Goal: Task Accomplishment & Management: Use online tool/utility

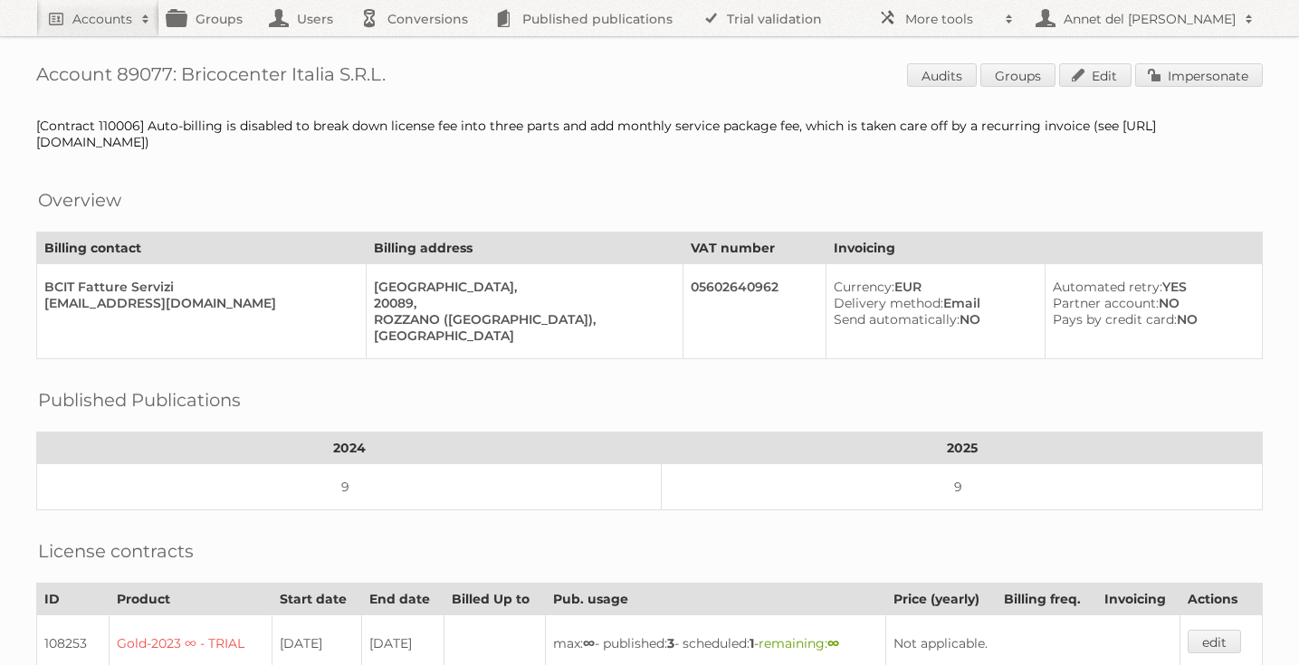
click at [1200, 90] on span "Audits Groups Edit Impersonate" at bounding box center [1085, 76] width 356 height 27
click at [1203, 74] on link "Impersonate" at bounding box center [1199, 75] width 128 height 24
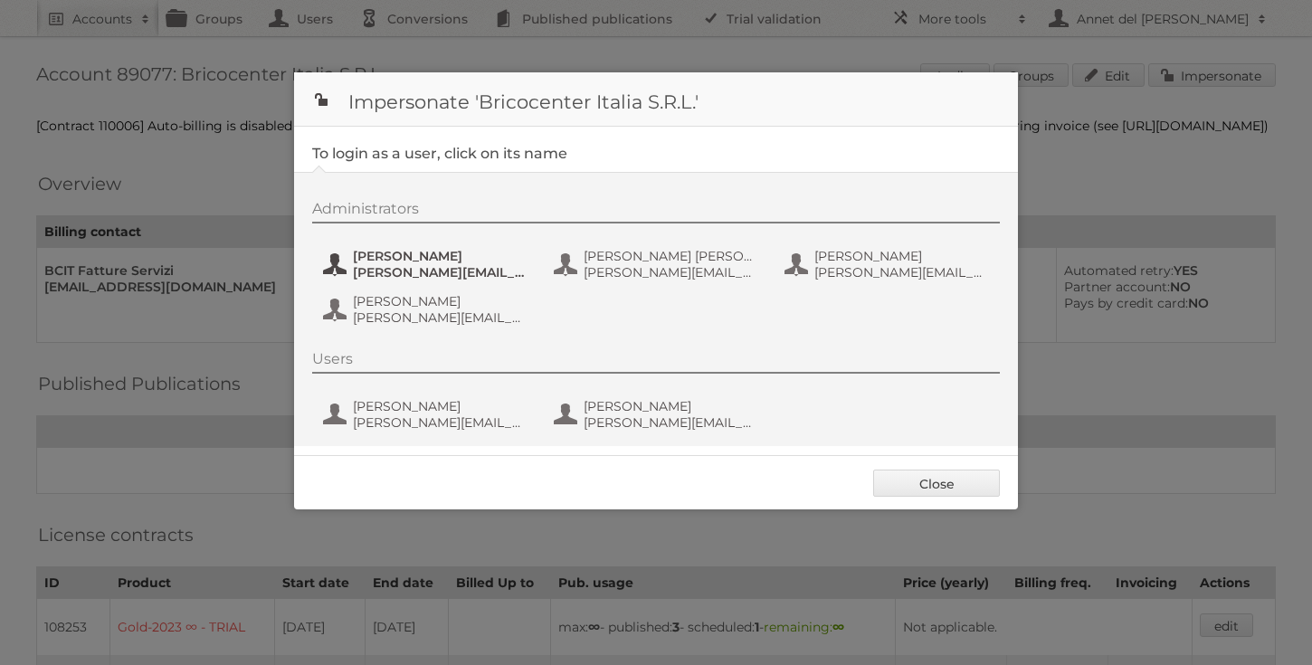
click at [423, 264] on span "alessandro.guzzetti@bricocenter.it" at bounding box center [441, 272] width 176 height 16
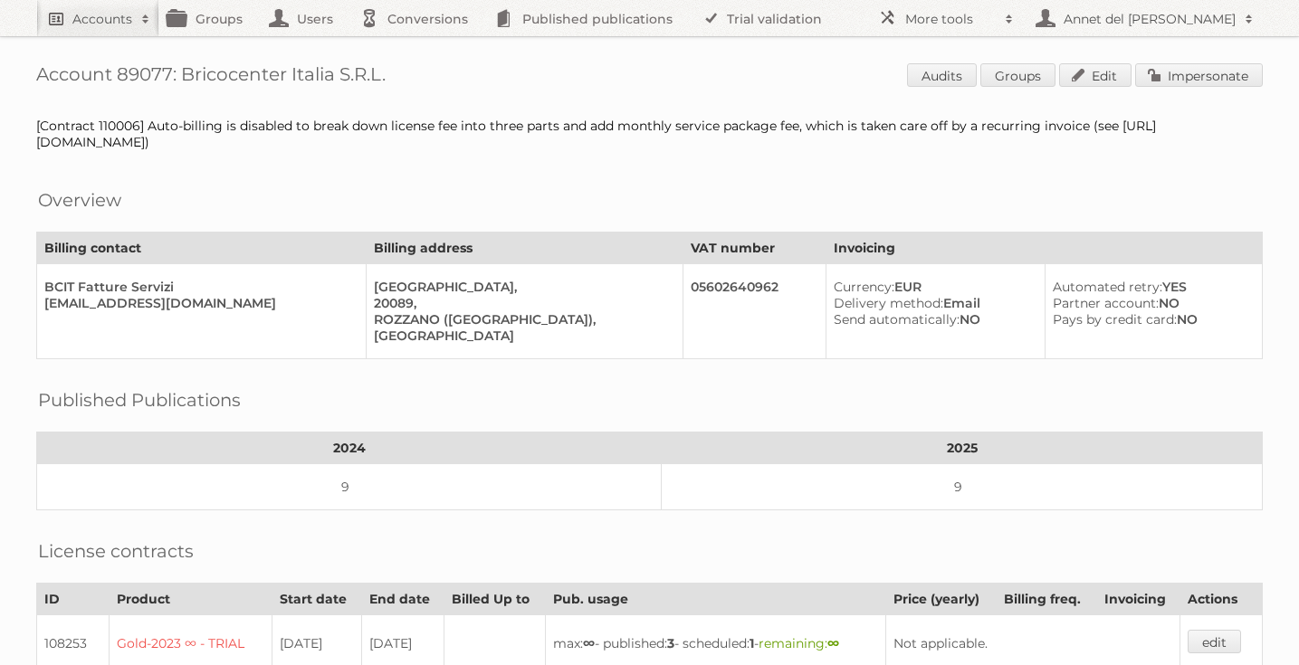
click at [48, 20] on link "Accounts" at bounding box center [97, 18] width 123 height 36
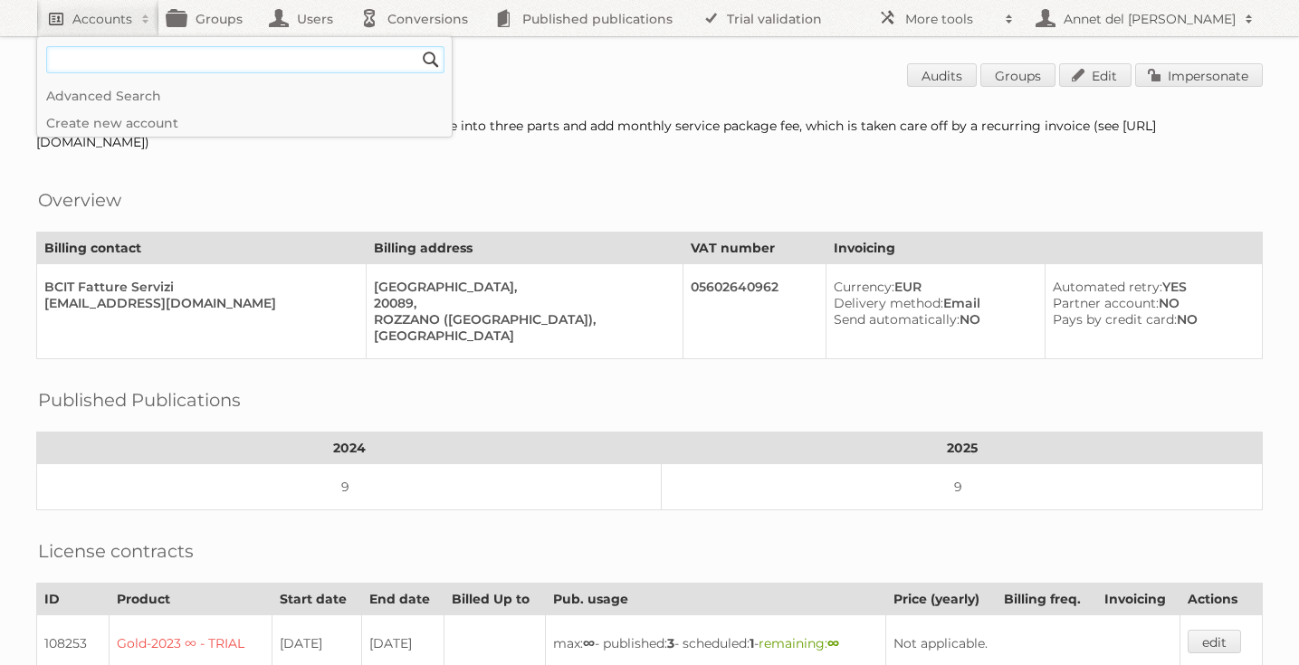
paste input"] "[EMAIL_ADDRESS][DOMAIN_NAME]"
type input"] "[EMAIL_ADDRESS][DOMAIN_NAME]"
click at [417, 46] on input "Search" at bounding box center [430, 59] width 27 height 27
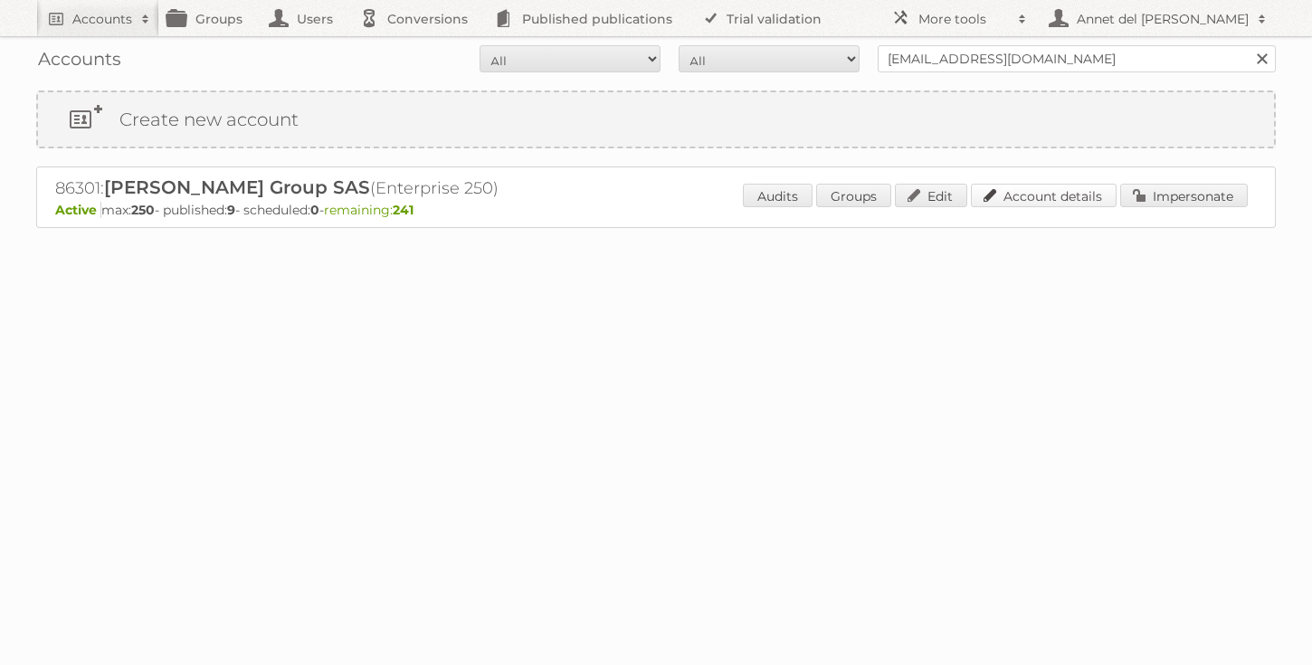
click at [1016, 198] on link "Account details" at bounding box center [1044, 196] width 146 height 24
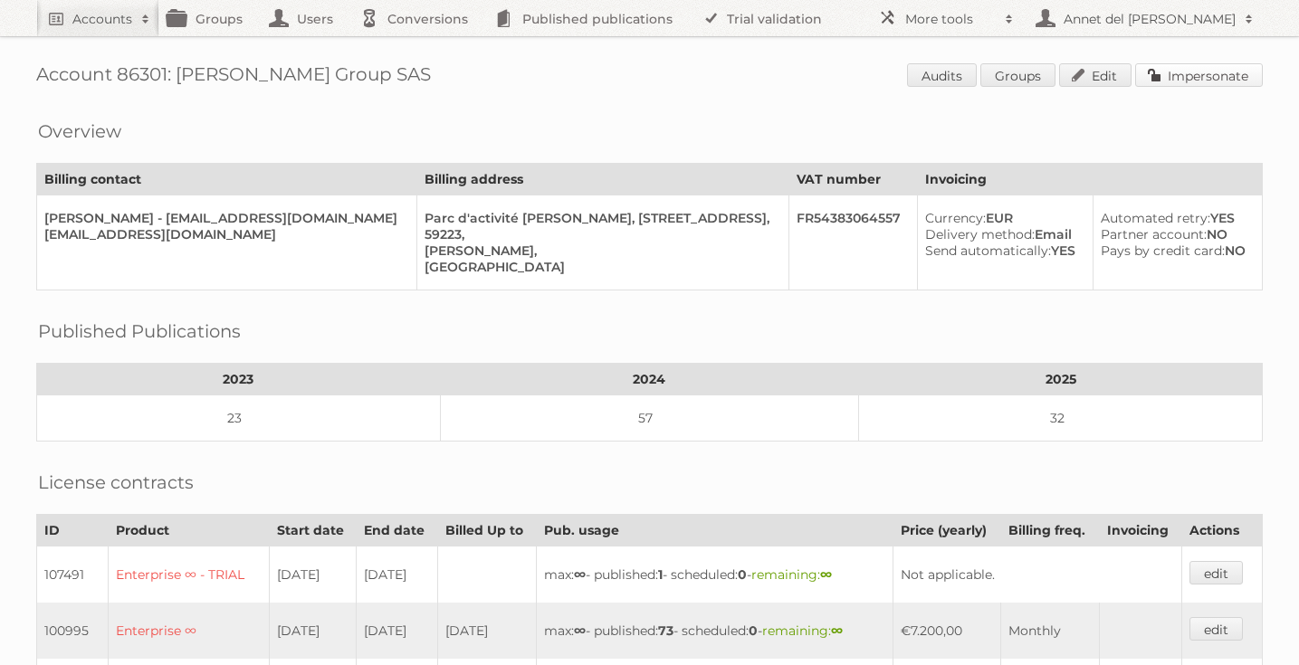
click at [1166, 77] on link "Impersonate" at bounding box center [1199, 75] width 128 height 24
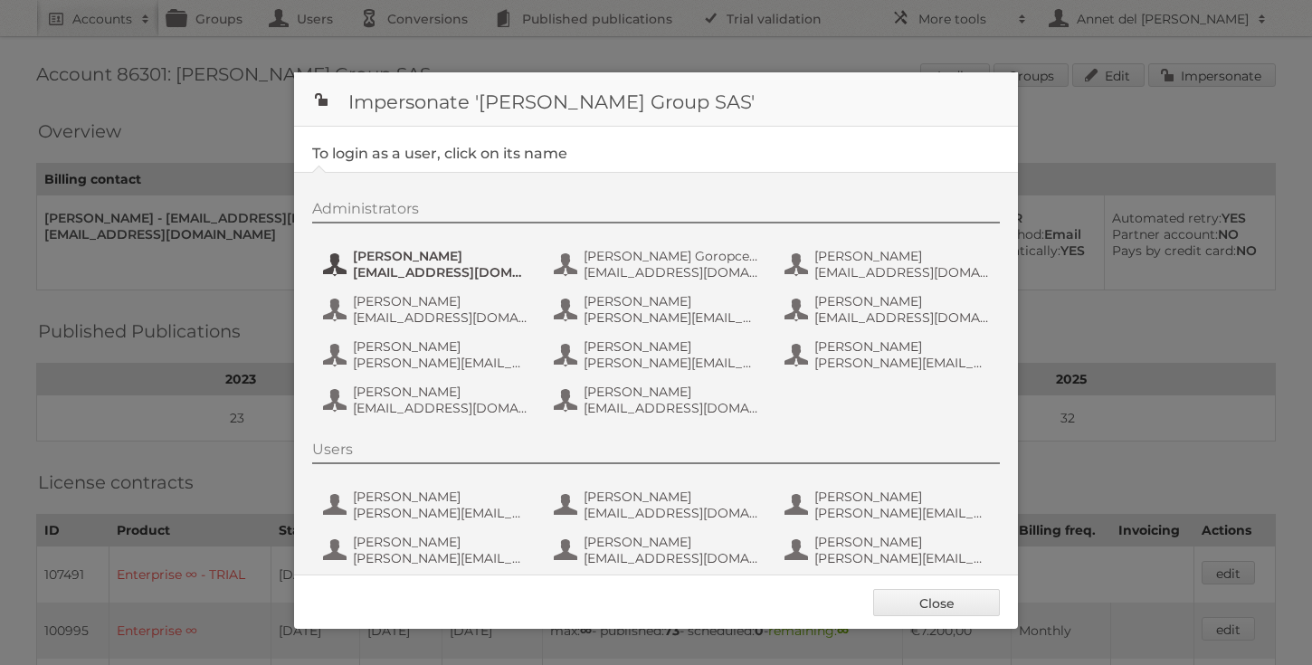
click at [379, 253] on span "[PERSON_NAME]" at bounding box center [441, 256] width 176 height 16
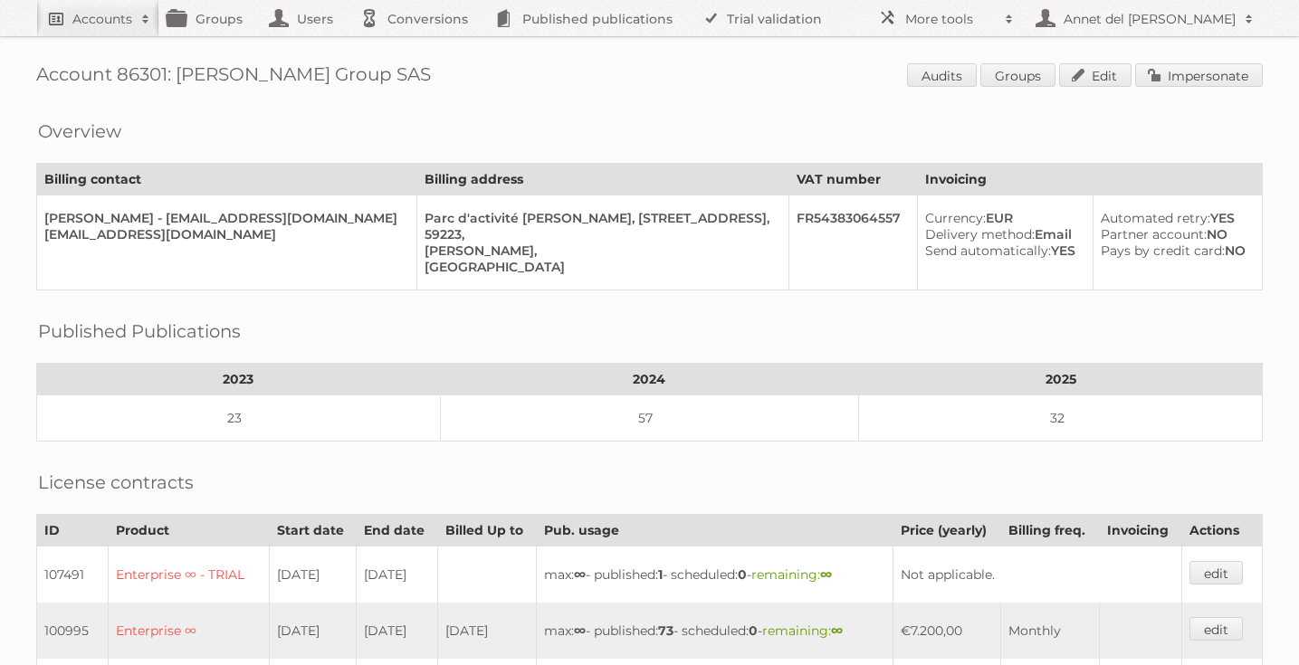
click at [62, 24] on link "Accounts" at bounding box center [97, 18] width 123 height 36
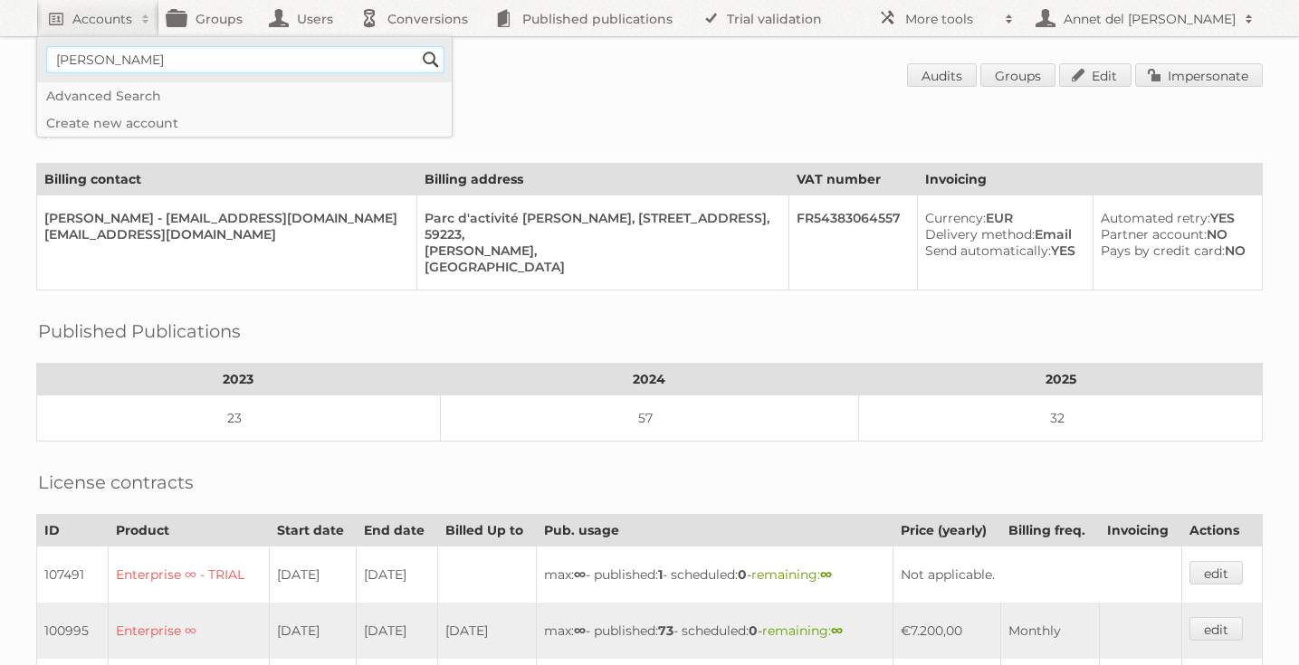
type input"] "annet@publitas.com"
click at [429, 52] on input "Search" at bounding box center [430, 59] width 27 height 27
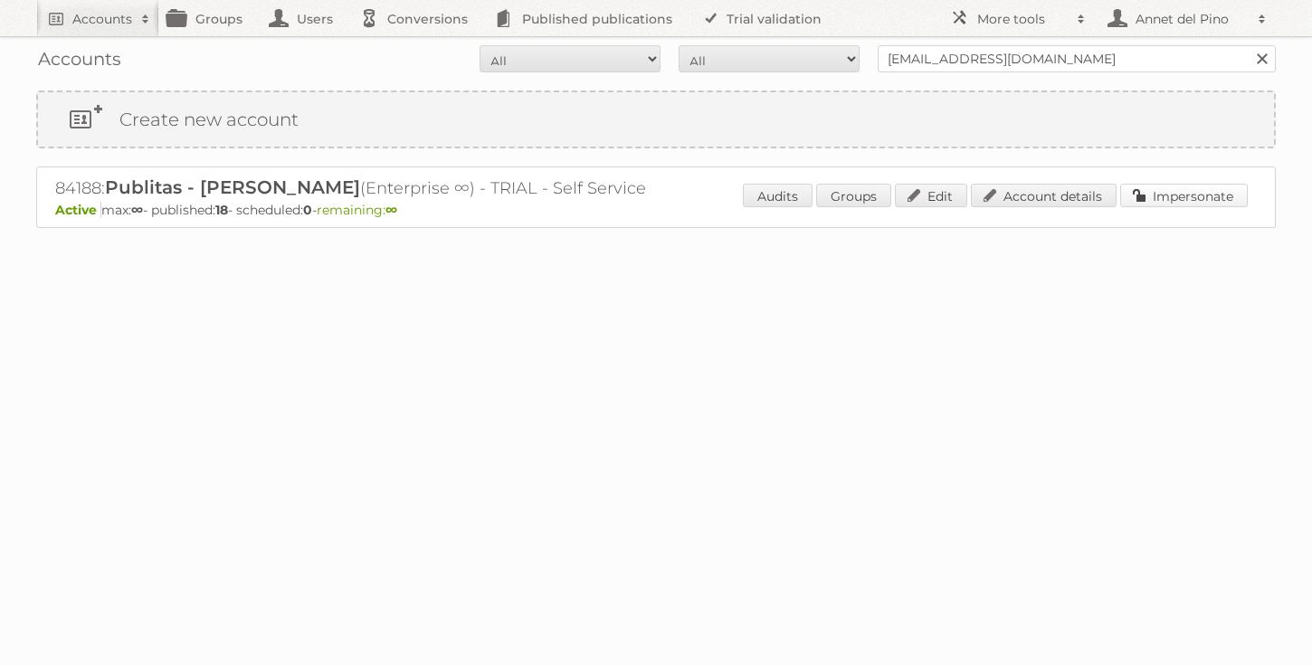
click at [1156, 188] on link "Impersonate" at bounding box center [1185, 196] width 128 height 24
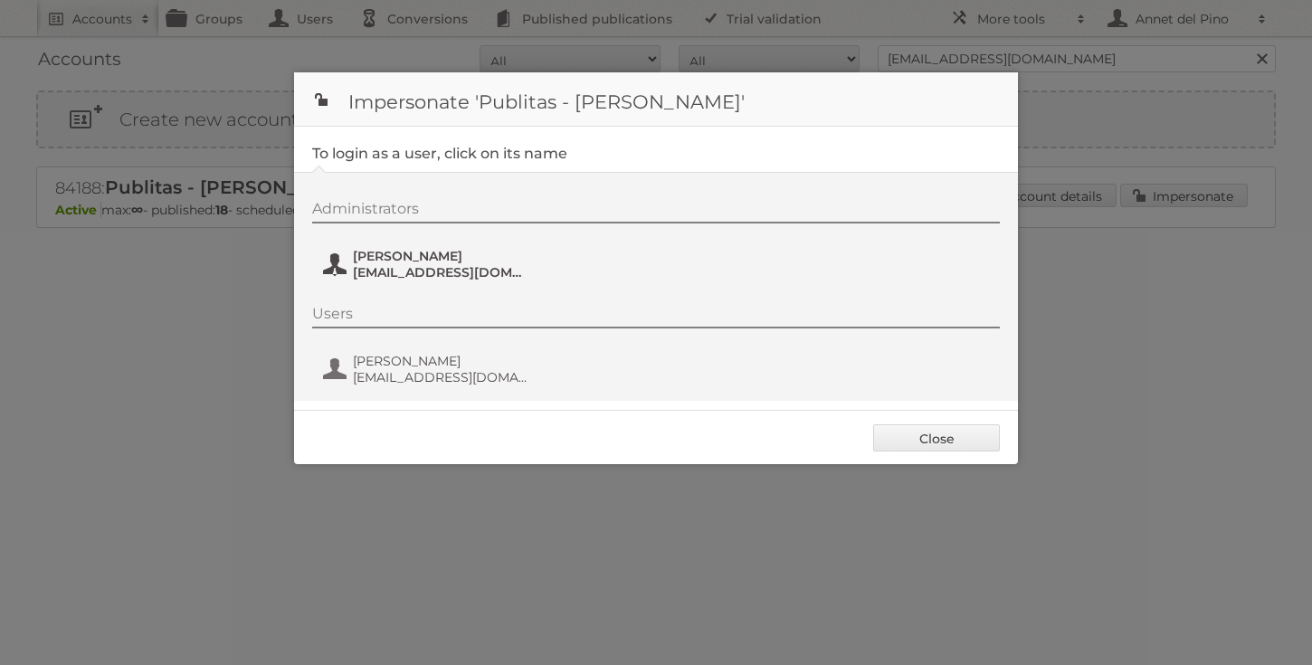
click at [442, 249] on span "[PERSON_NAME]" at bounding box center [441, 256] width 176 height 16
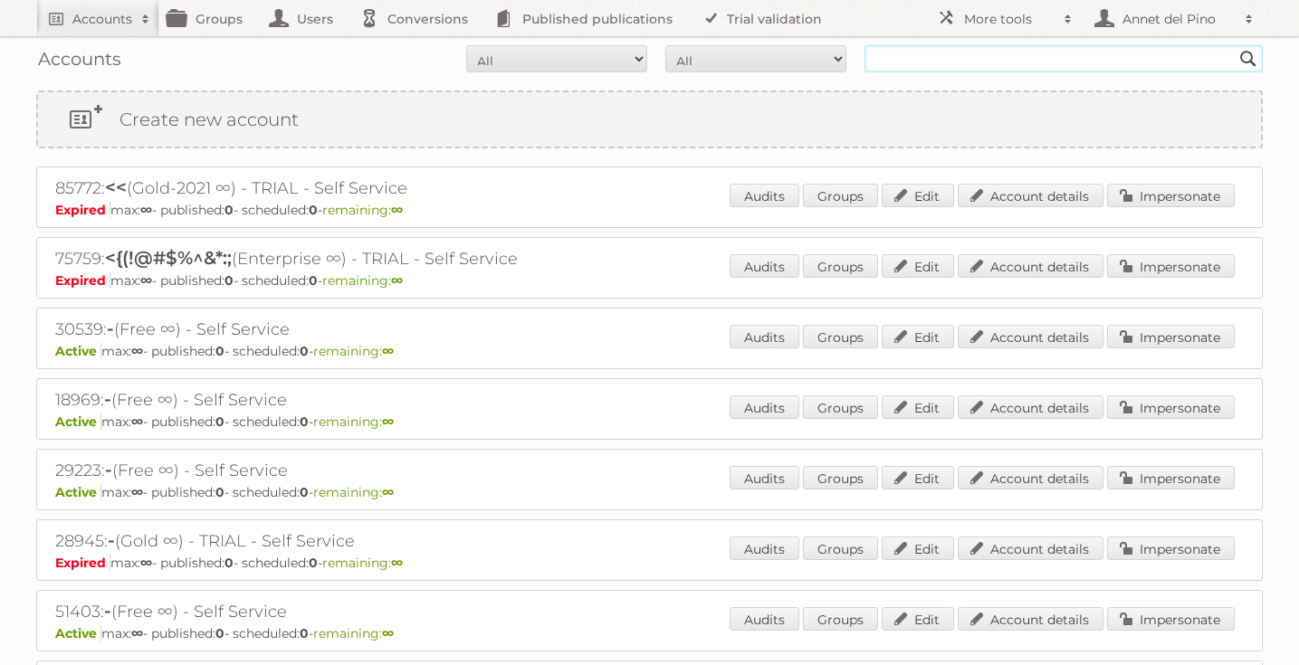
click at [875, 62] on input "text" at bounding box center [1063, 58] width 398 height 27
paste input "[EMAIL_ADDRESS][DOMAIN_NAME]"
type input "[EMAIL_ADDRESS][DOMAIN_NAME]"
click at [1235, 45] on input "Search" at bounding box center [1248, 58] width 27 height 27
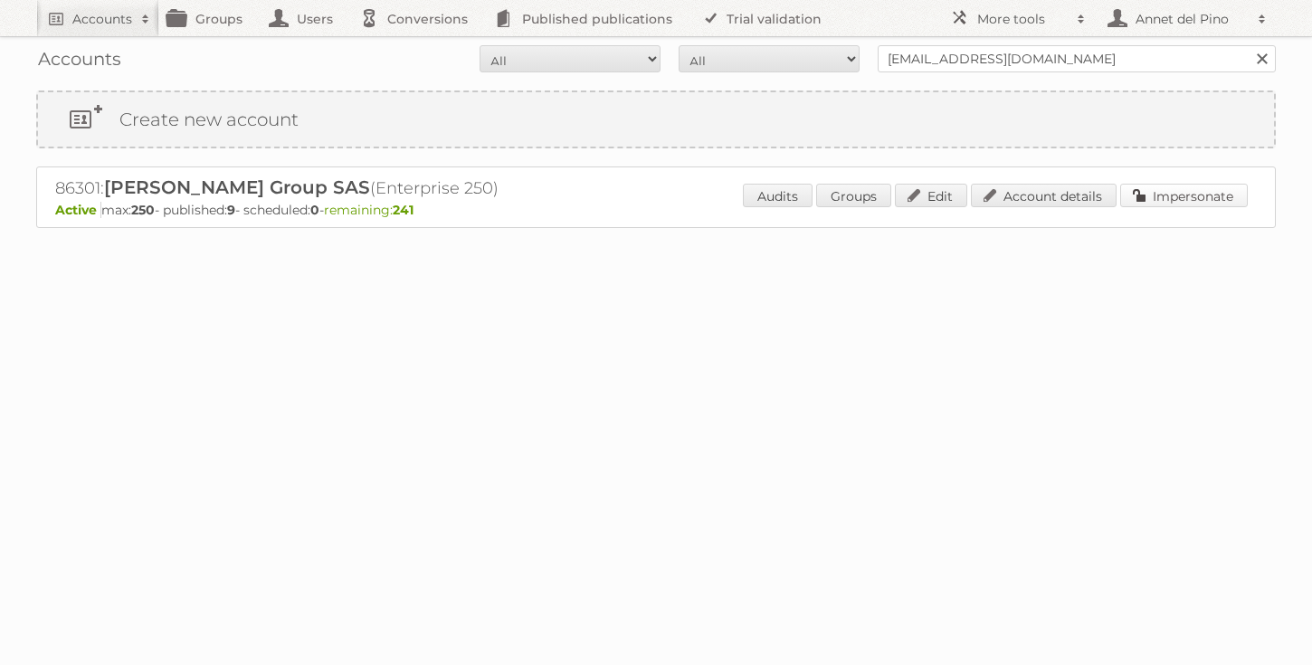
click at [1157, 190] on link "Impersonate" at bounding box center [1185, 196] width 128 height 24
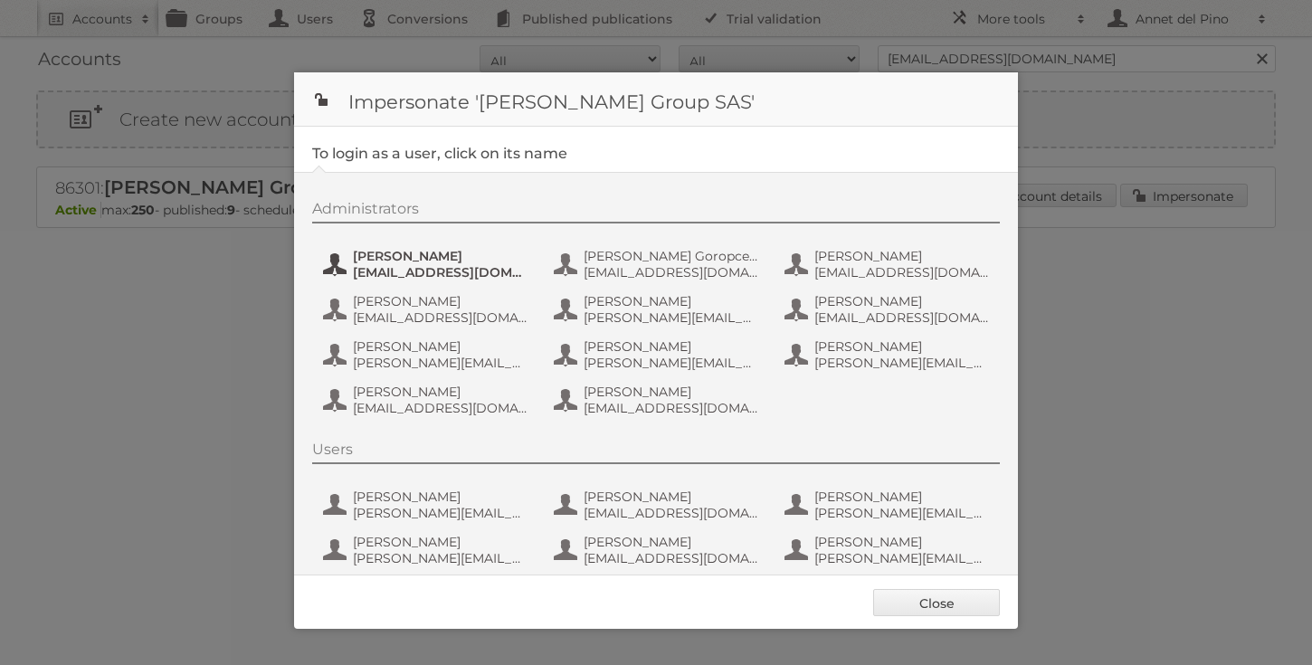
click at [456, 280] on button "[PERSON_NAME] [EMAIL_ADDRESS][DOMAIN_NAME]" at bounding box center [427, 264] width 213 height 36
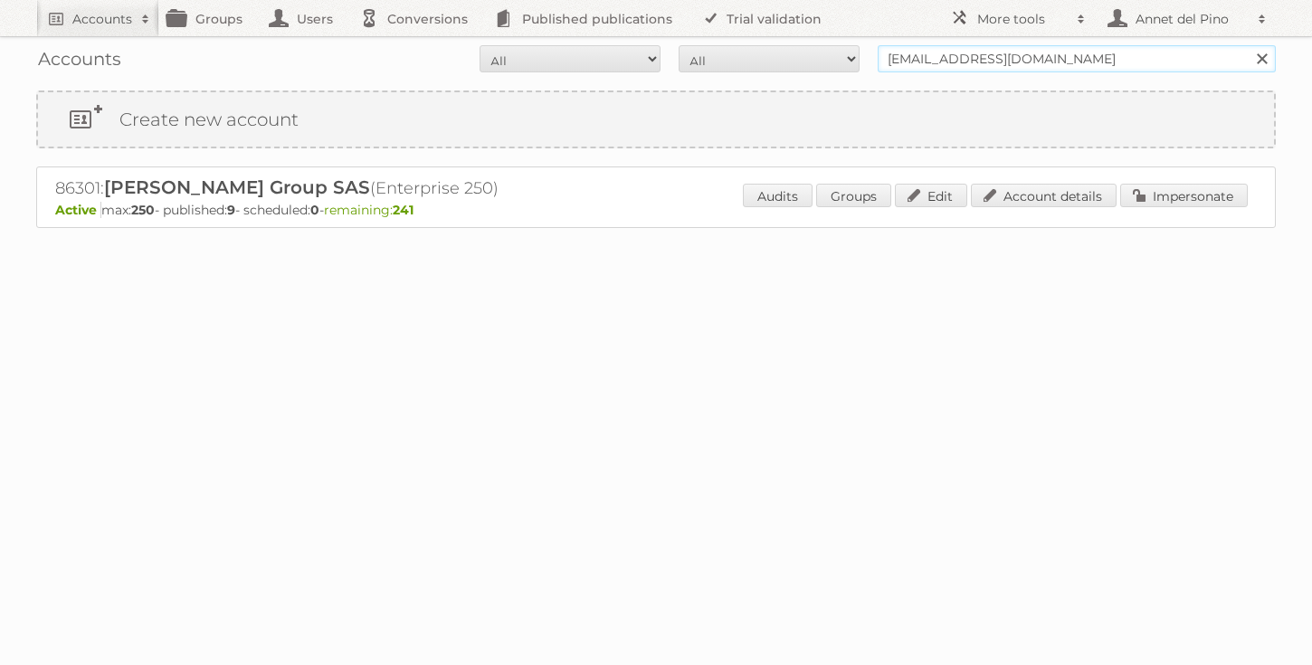
click at [1011, 66] on input "[EMAIL_ADDRESS][DOMAIN_NAME]" at bounding box center [1077, 58] width 398 height 27
type input "annet@publitas.com"
click at [1248, 45] on input "Search" at bounding box center [1261, 58] width 27 height 27
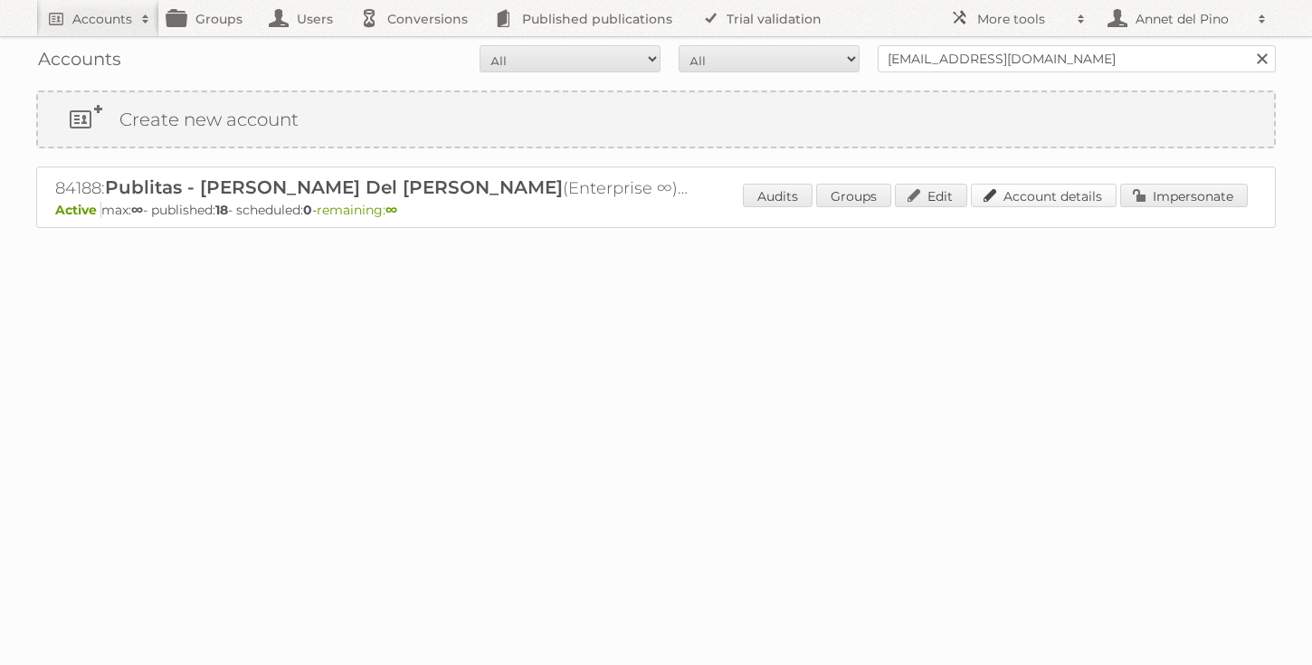
click at [1025, 186] on link "Account details" at bounding box center [1044, 196] width 146 height 24
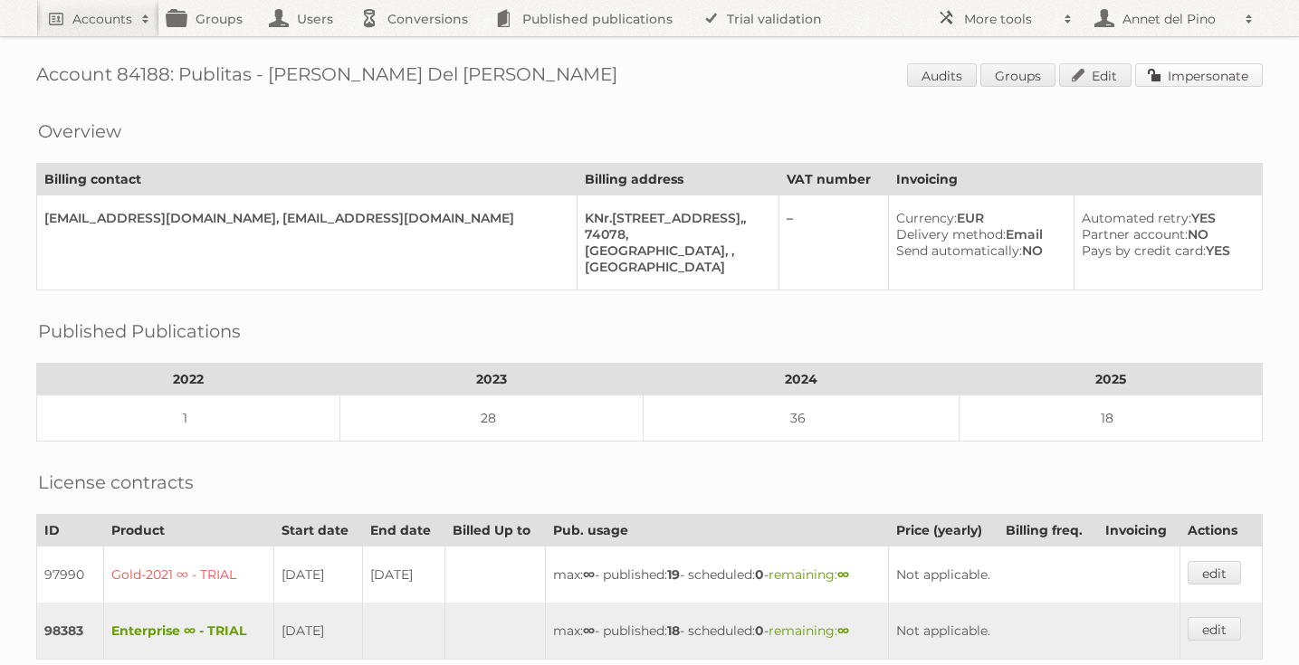
click at [1226, 70] on link "Impersonate" at bounding box center [1199, 75] width 128 height 24
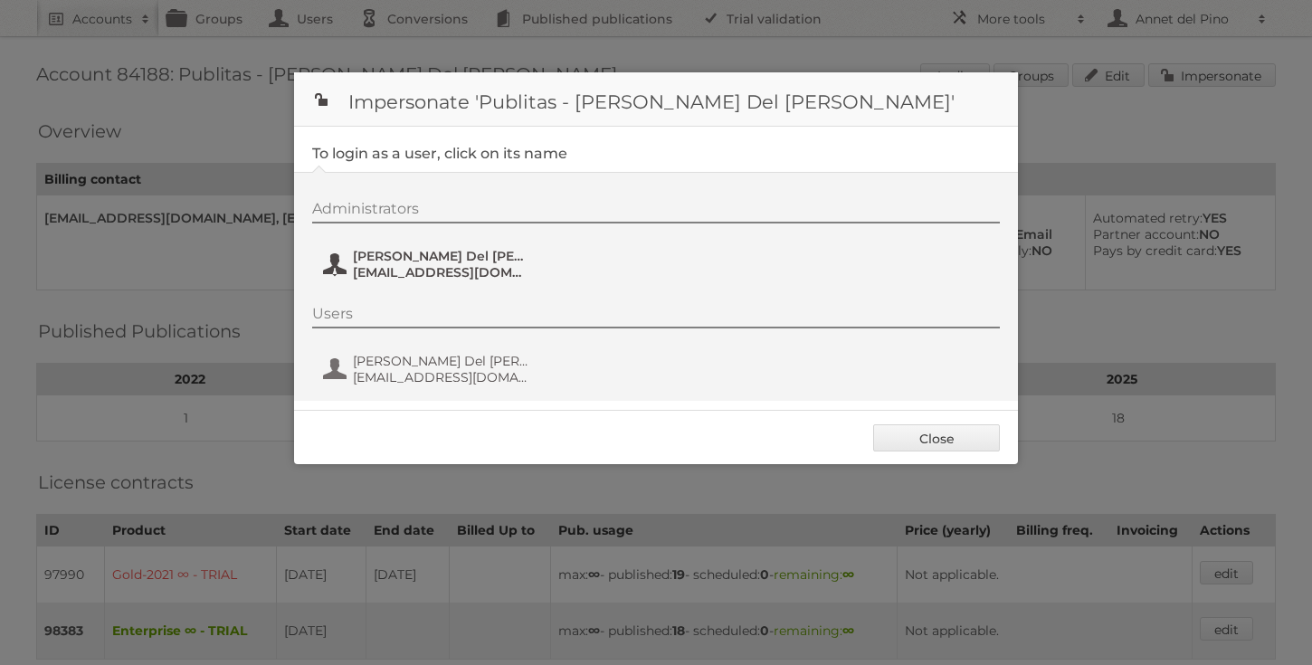
click at [453, 261] on span "[PERSON_NAME] Del [PERSON_NAME]" at bounding box center [441, 256] width 176 height 16
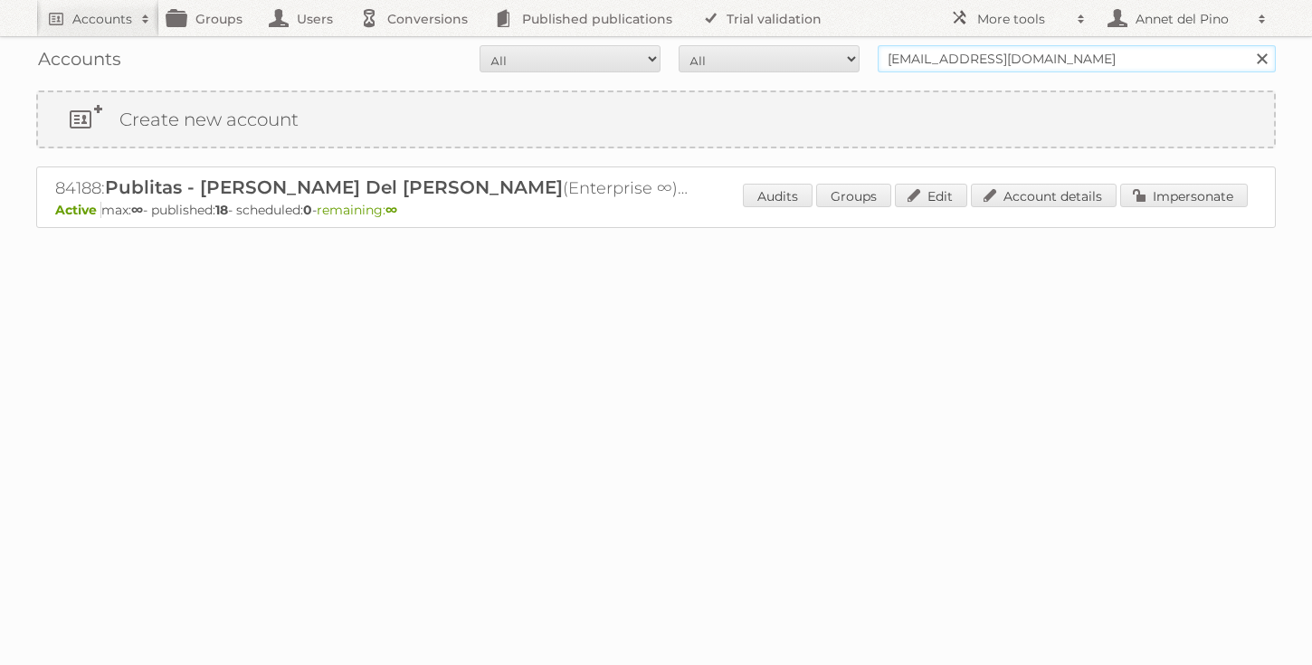
click at [913, 62] on input "[EMAIL_ADDRESS][DOMAIN_NAME]" at bounding box center [1077, 58] width 398 height 27
paste input "mikko_mindanao@bradycorp"
type input "[EMAIL_ADDRESS][DOMAIN_NAME]"
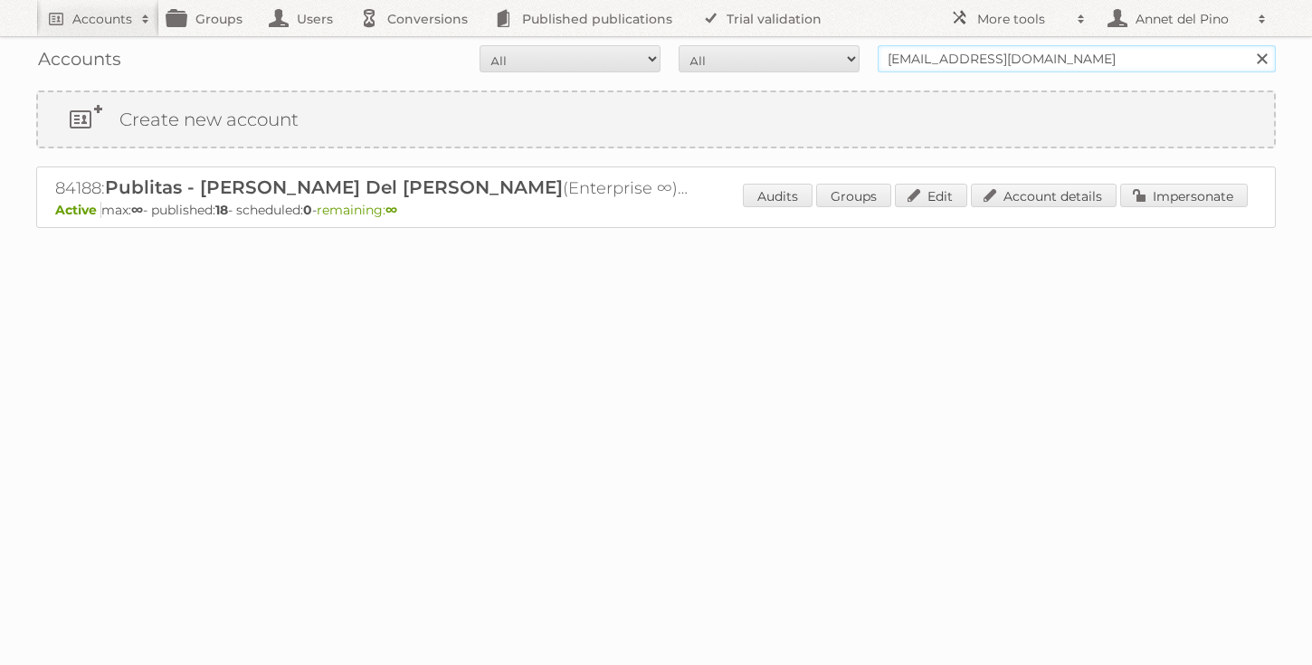
click at [1248, 45] on input "Search" at bounding box center [1261, 58] width 27 height 27
click at [1049, 202] on link "Account details" at bounding box center [1044, 196] width 146 height 24
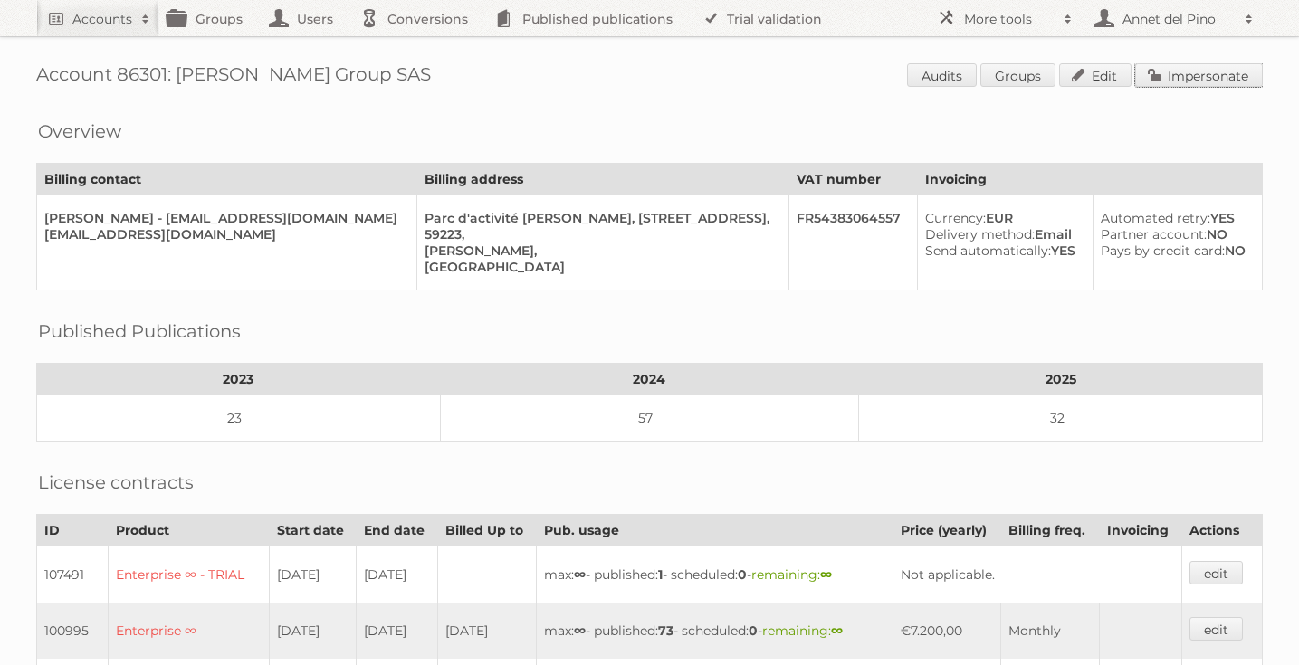
click at [1200, 67] on link "Impersonate" at bounding box center [1199, 75] width 128 height 24
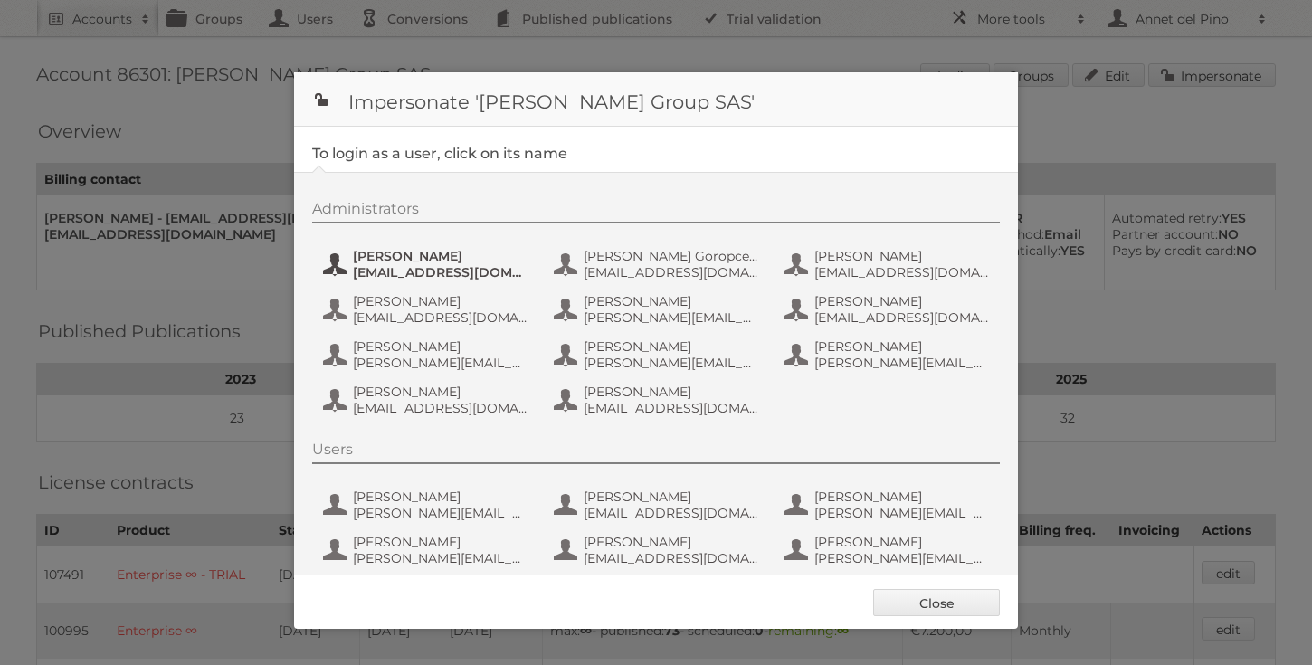
click at [384, 278] on span "[EMAIL_ADDRESS][DOMAIN_NAME]" at bounding box center [441, 272] width 176 height 16
